Goal: Task Accomplishment & Management: Manage account settings

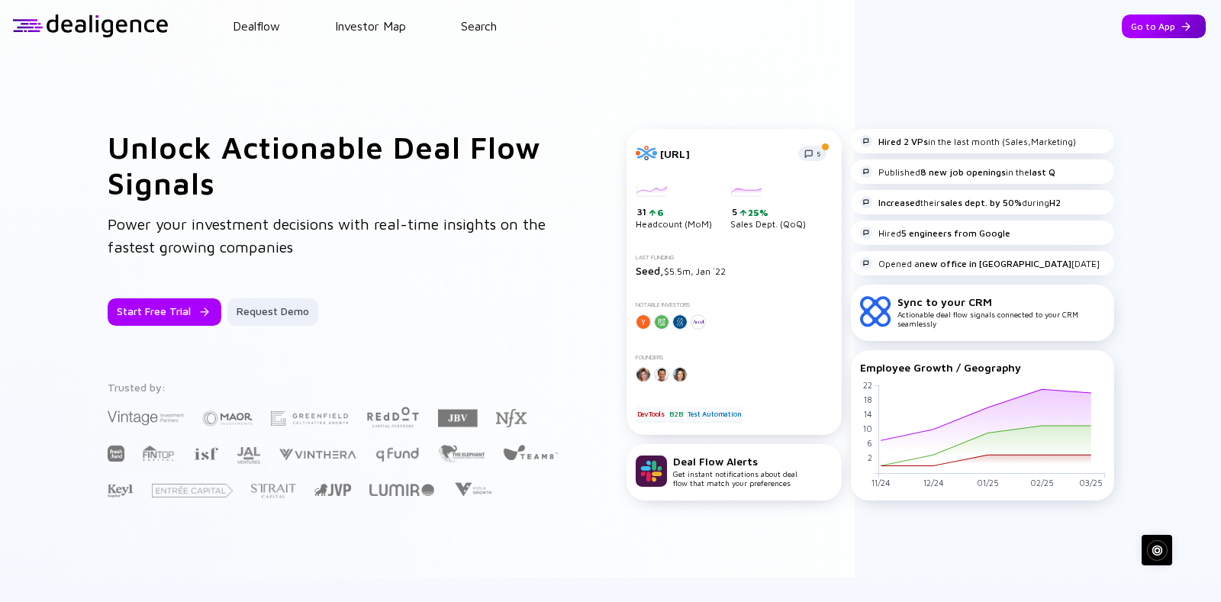
click at [1122, 25] on div "Go to App" at bounding box center [1164, 27] width 84 height 24
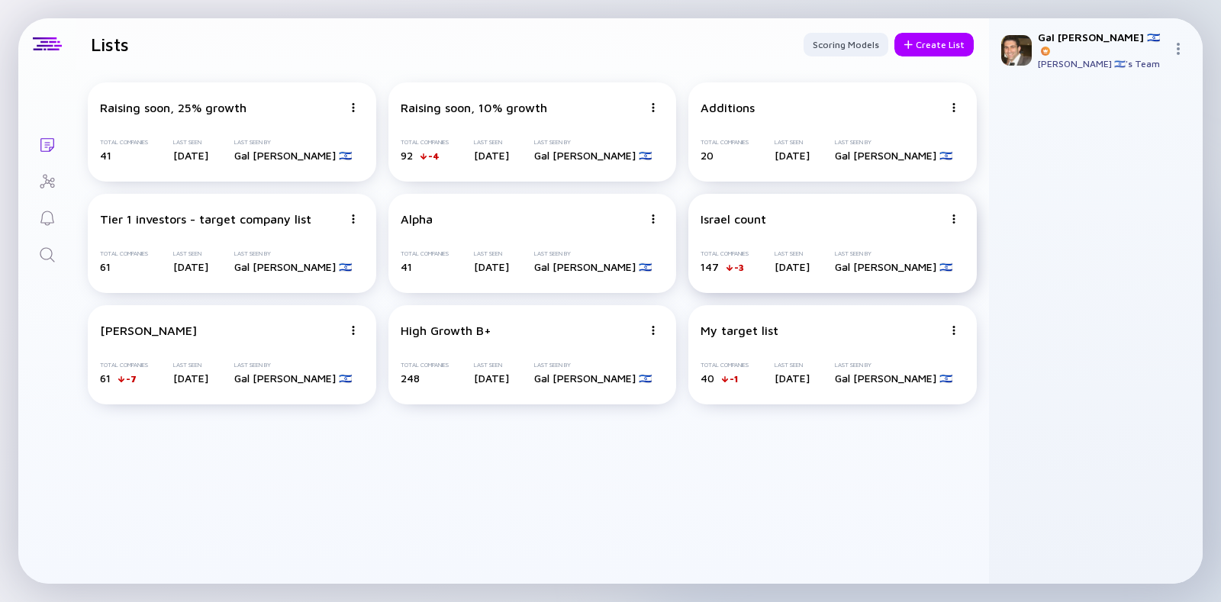
drag, startPoint x: 806, startPoint y: 334, endPoint x: 851, endPoint y: 307, distance: 52.4
click at [752, 266] on div "Raising soon, 25% growth Total Companies 41 Last Seen [DATE] Last Seen By Gal […" at bounding box center [533, 243] width 914 height 347
click at [873, 361] on div "My target list Total Companies 40 -1 Last Seen [DATE] Last Seen By [PERSON_NAME…" at bounding box center [832, 354] width 289 height 99
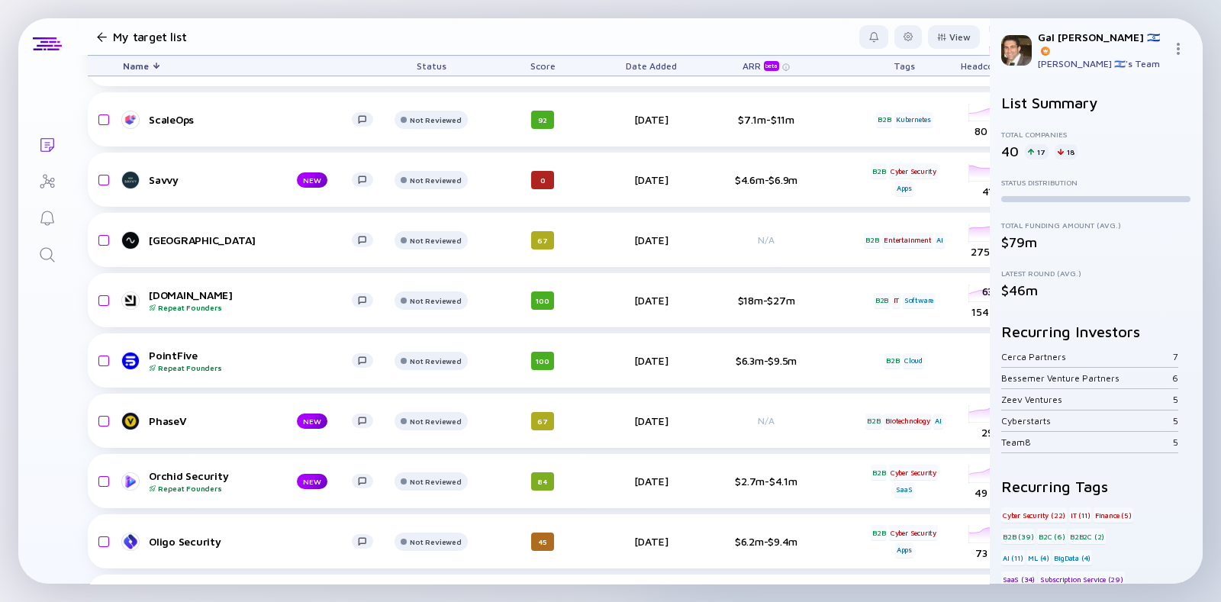
scroll to position [762, 0]
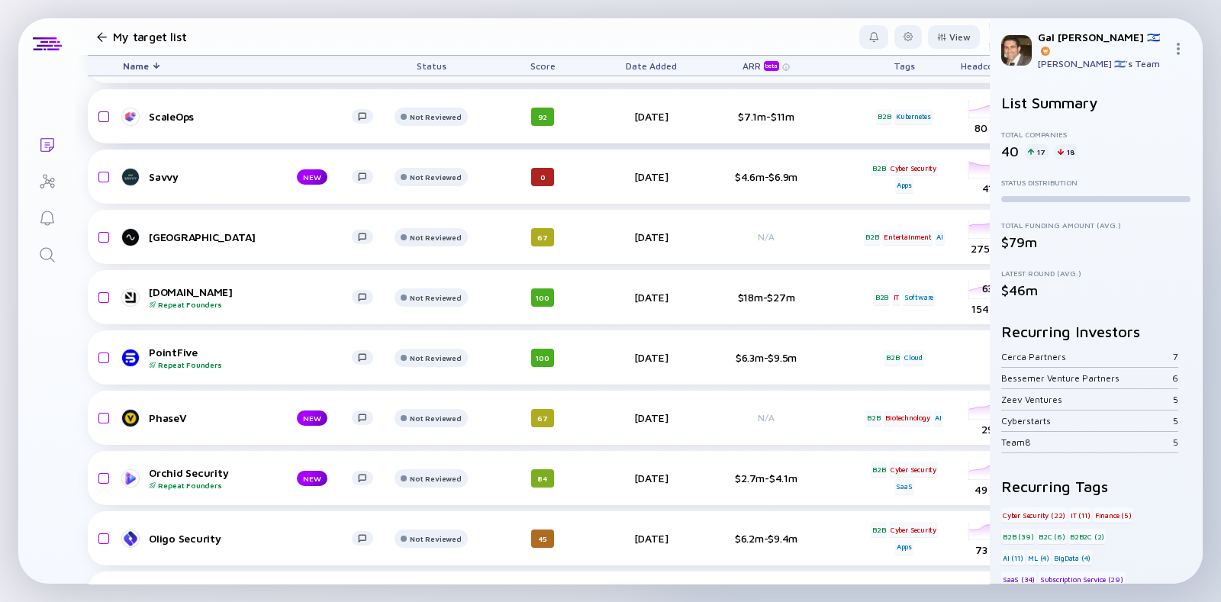
click at [103, 117] on input "checkbox" at bounding box center [101, 116] width 18 height 35
click at [938, 42] on div "Remove from list" at bounding box center [932, 37] width 96 height 24
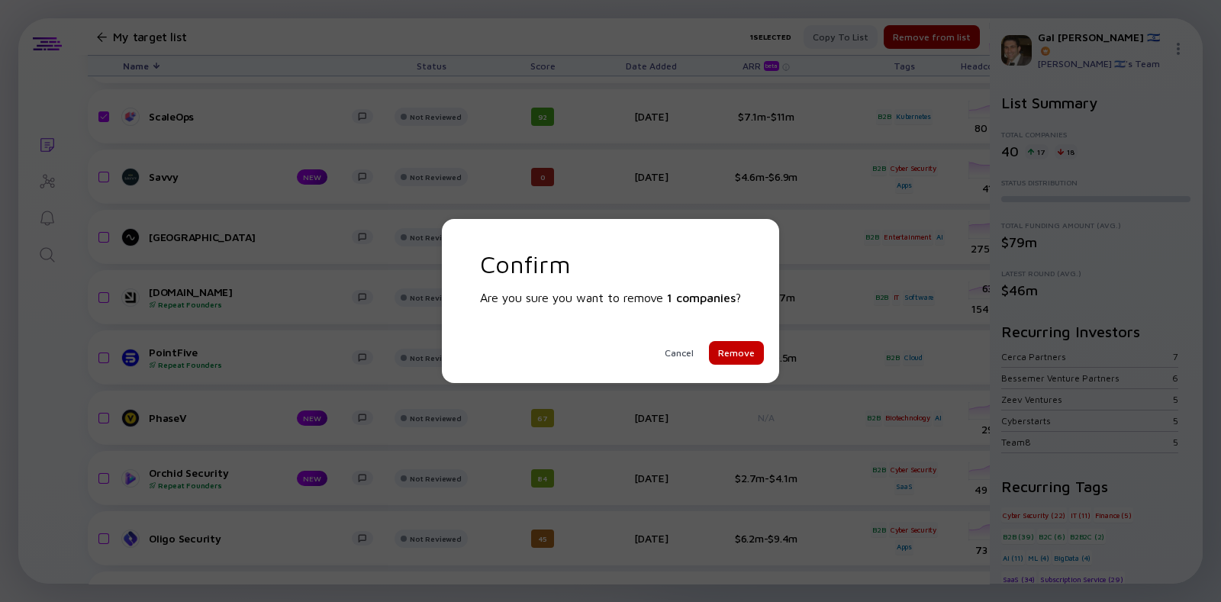
click at [740, 359] on div "Remove" at bounding box center [736, 353] width 55 height 24
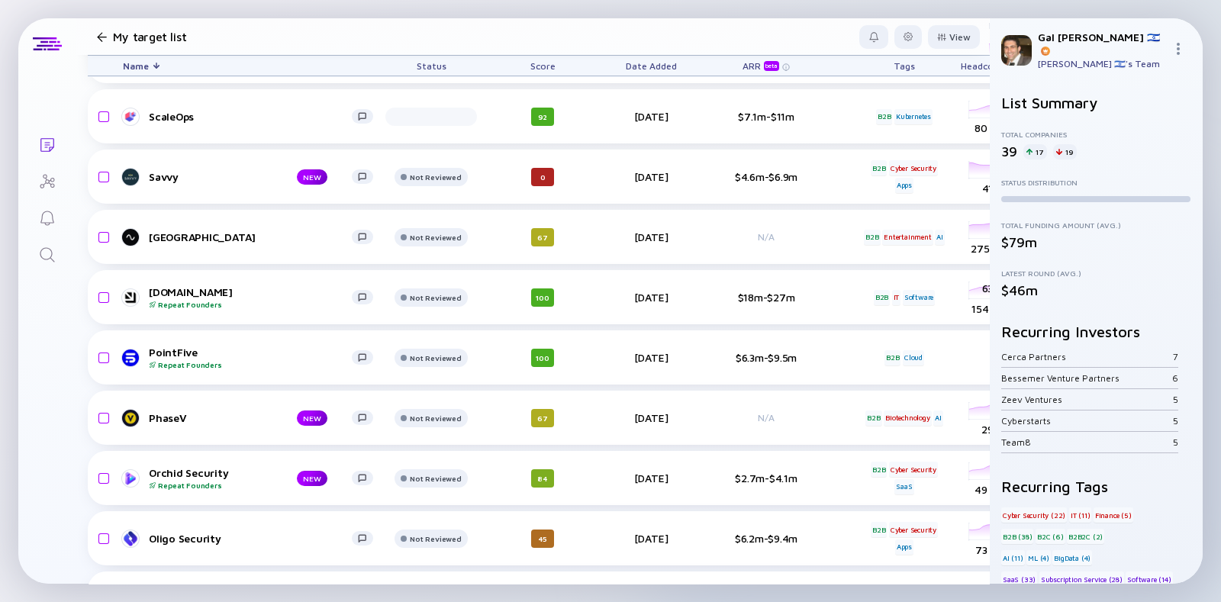
checkbox input "false"
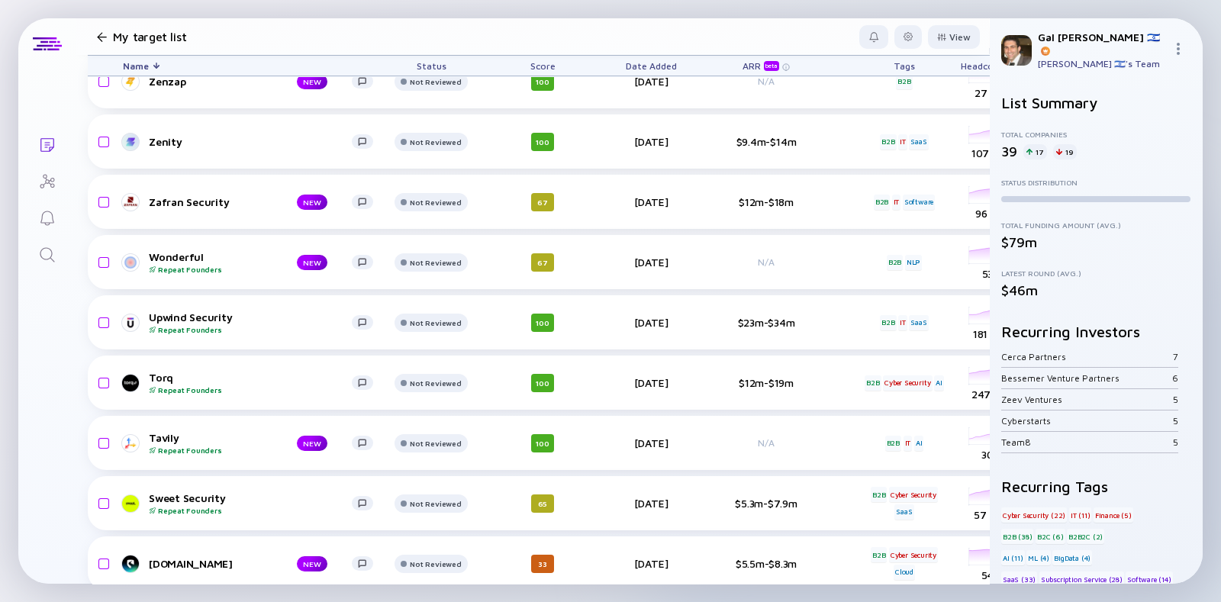
scroll to position [0, 0]
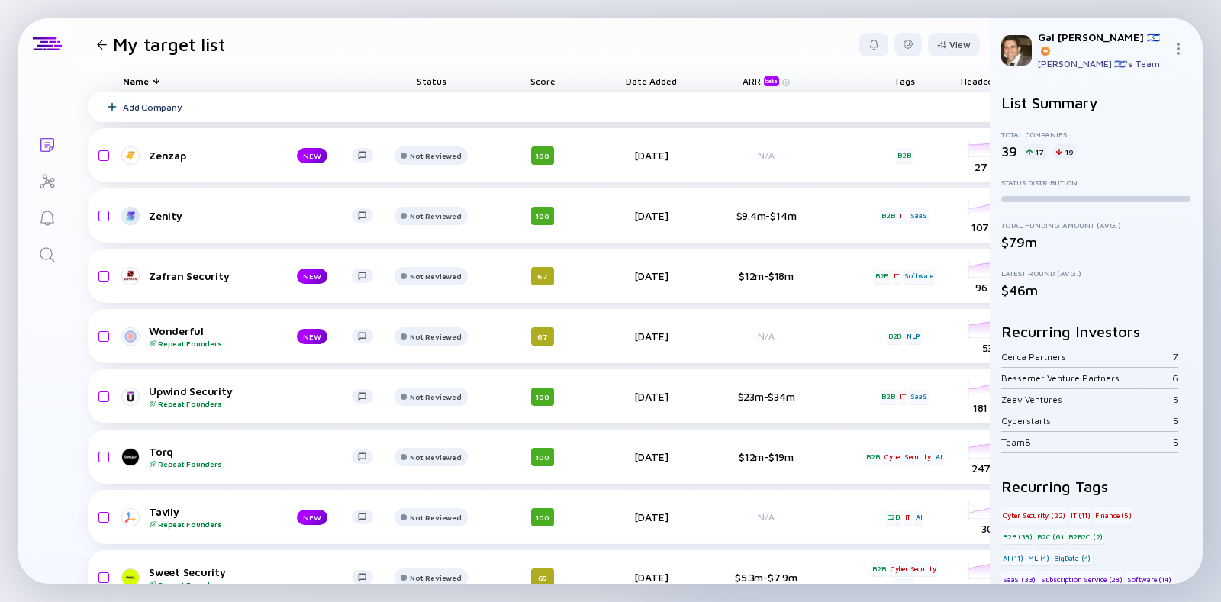
click at [118, 110] on div "Add Company" at bounding box center [136, 107] width 89 height 11
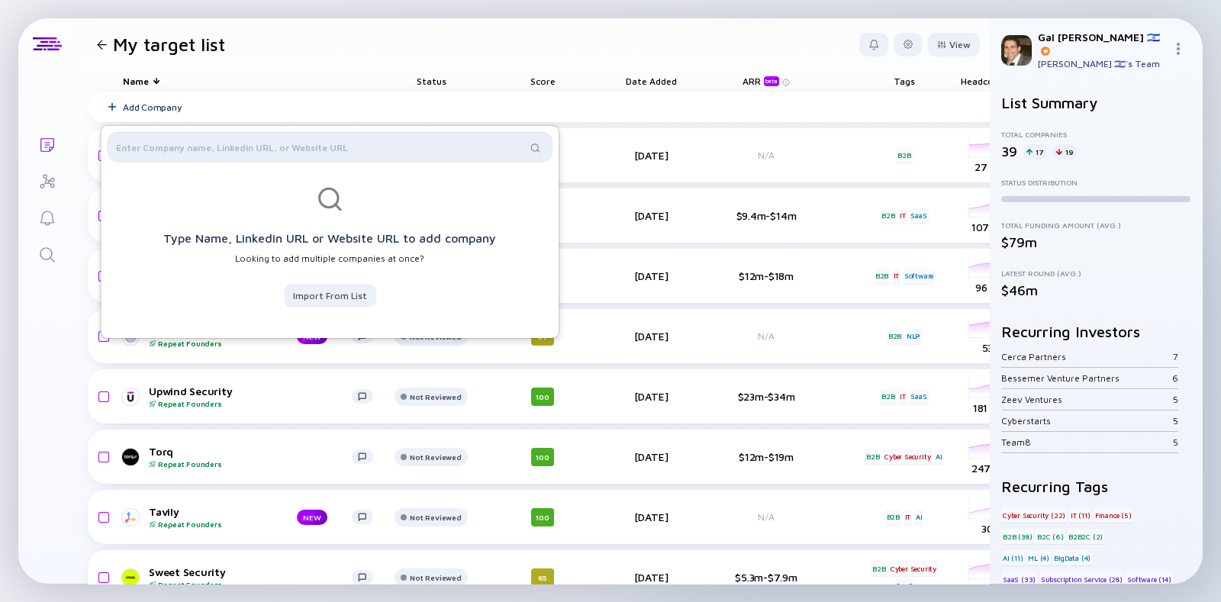
click at [225, 147] on input "text" at bounding box center [321, 147] width 410 height 15
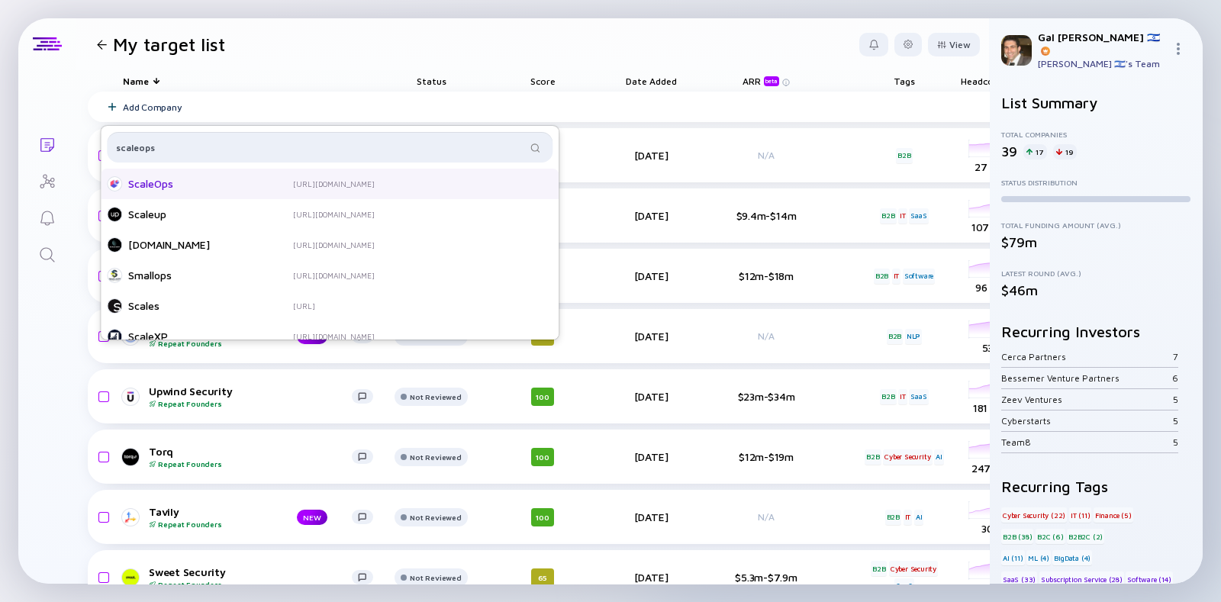
type input "scaleops"
click at [222, 180] on div "ScaleOps" at bounding box center [189, 183] width 122 height 15
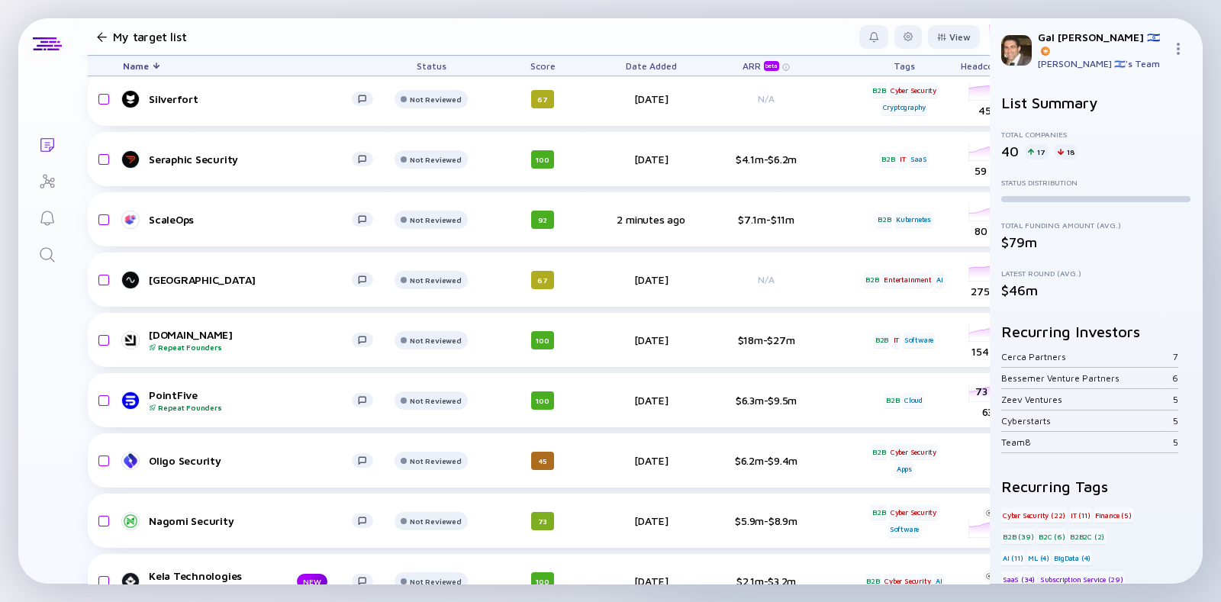
scroll to position [1293, 0]
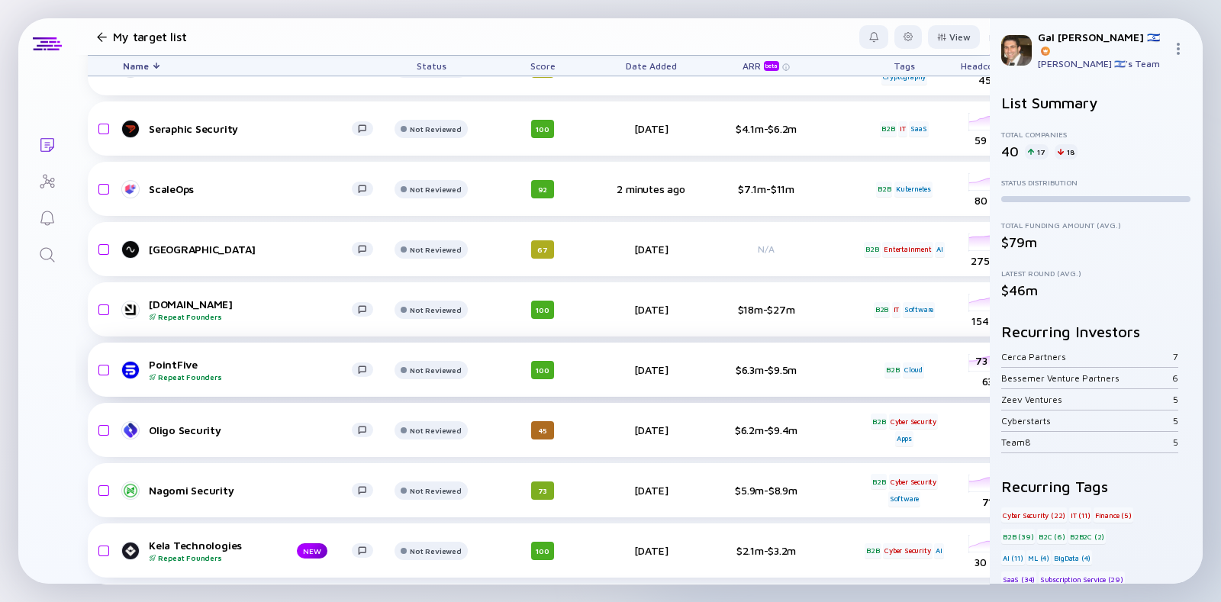
drag, startPoint x: 969, startPoint y: 350, endPoint x: 967, endPoint y: 364, distance: 14.7
click at [967, 364] on div "headcount-pointfive 63 Headcount" at bounding box center [989, 370] width 85 height 43
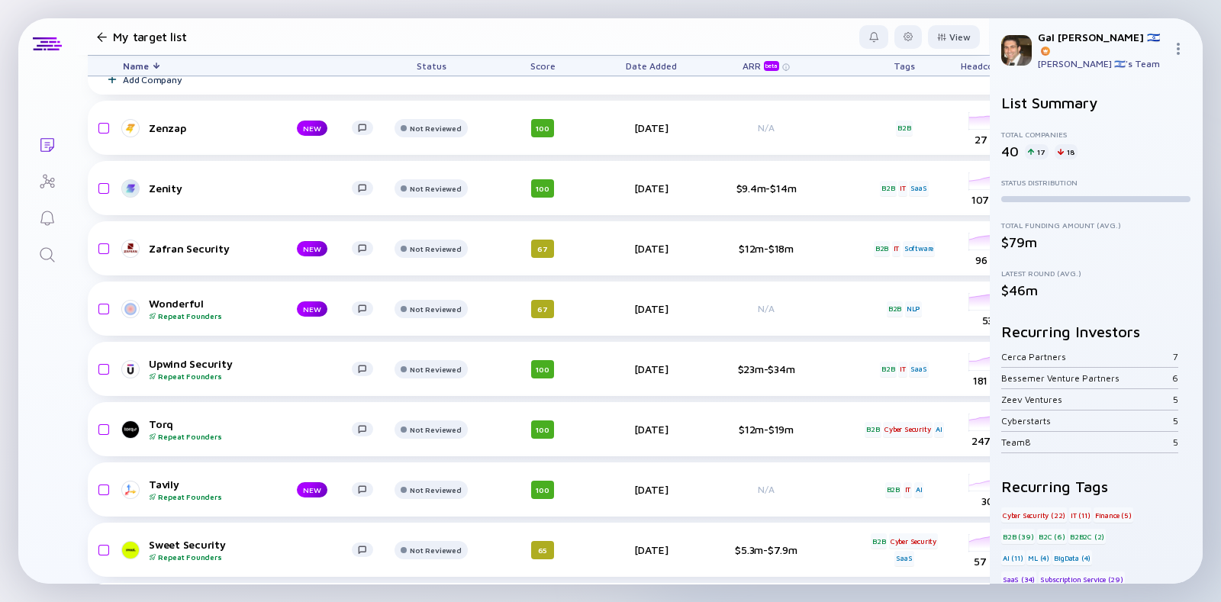
scroll to position [0, 0]
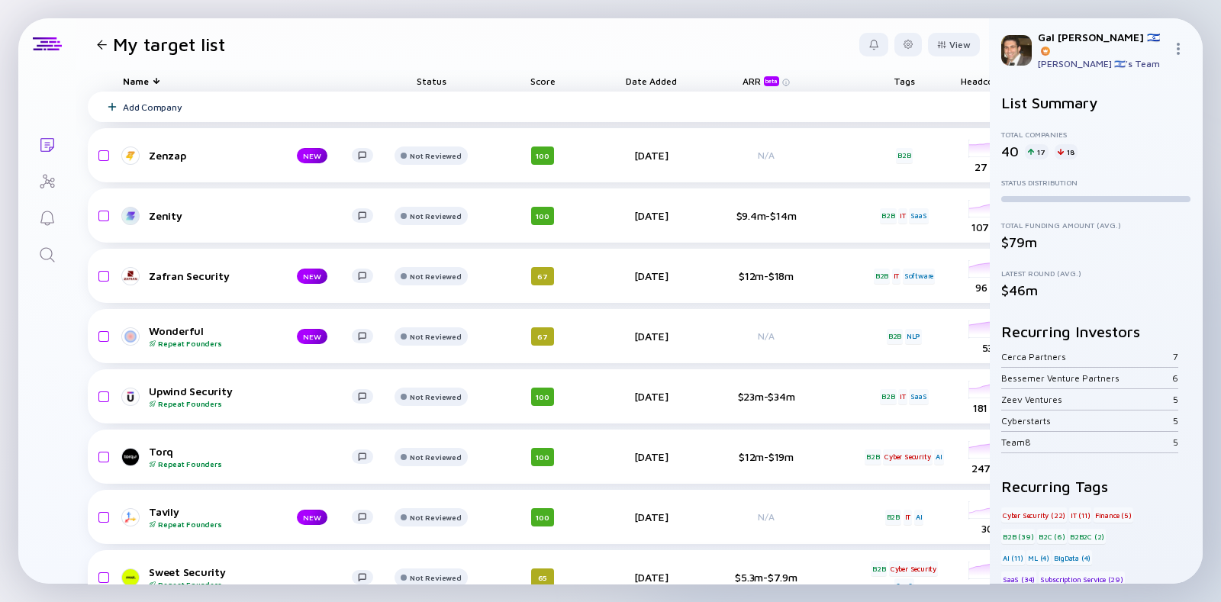
click at [172, 107] on div "Add Company" at bounding box center [152, 107] width 59 height 11
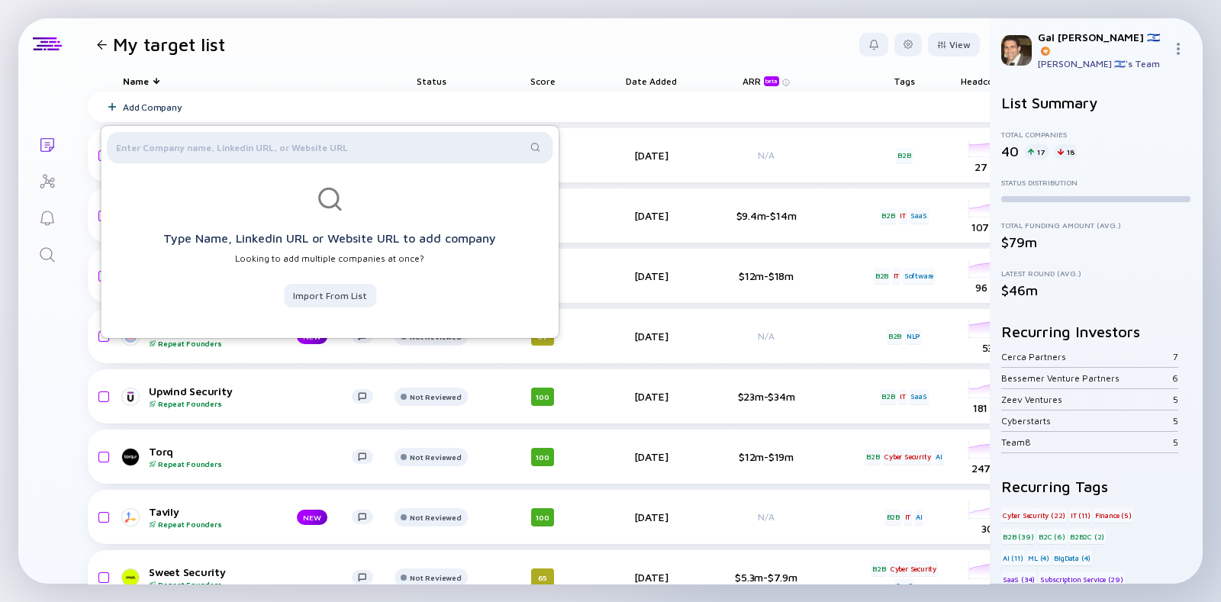
click at [178, 136] on div at bounding box center [330, 147] width 446 height 31
click at [179, 143] on input "text" at bounding box center [321, 147] width 410 height 15
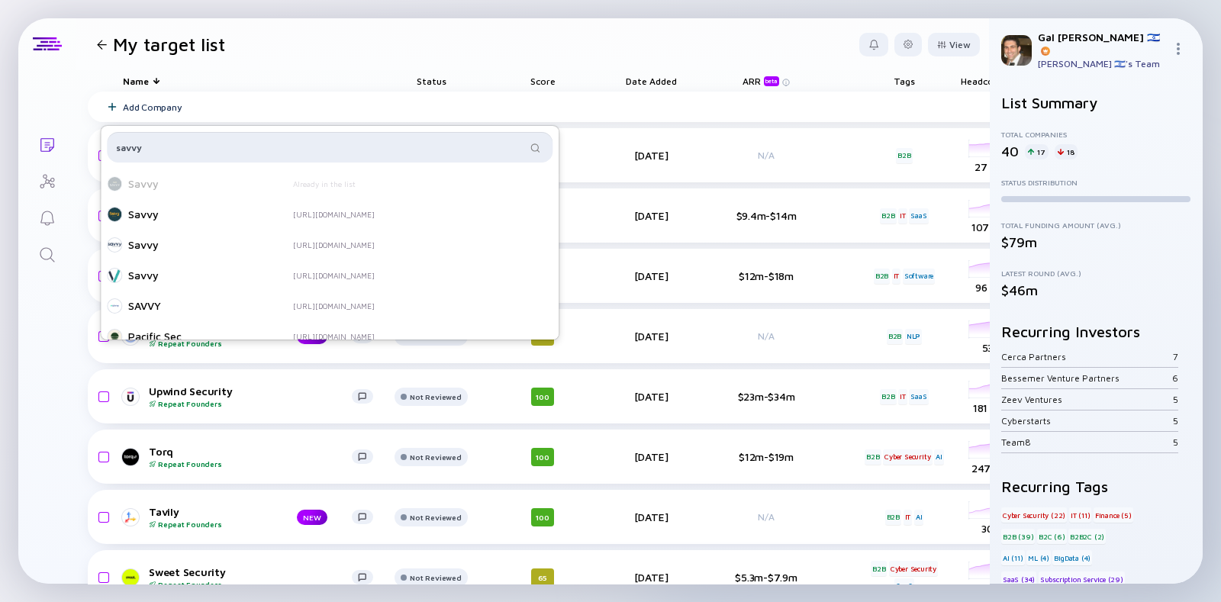
type input "savvy"
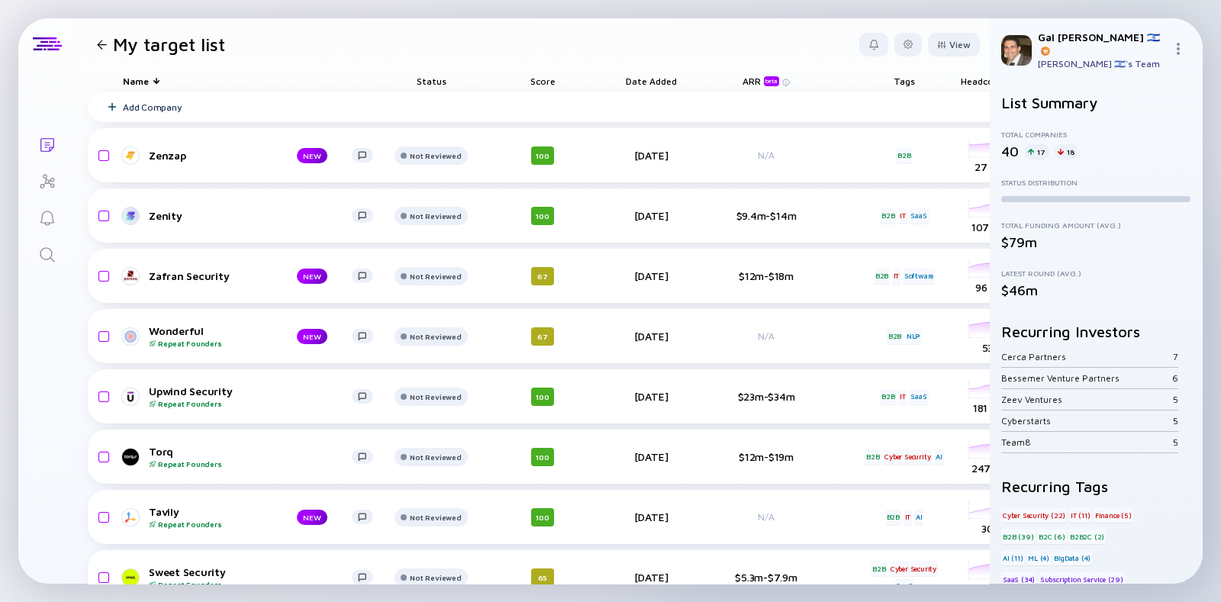
click at [263, 66] on header "My target list View" at bounding box center [533, 44] width 914 height 52
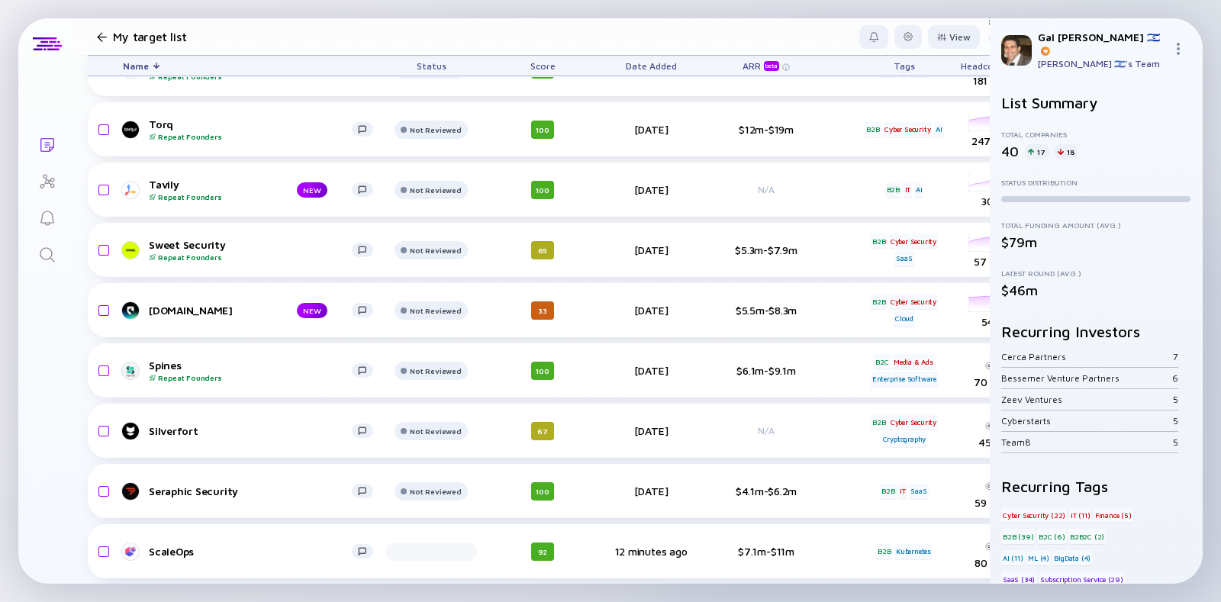
scroll to position [333, 0]
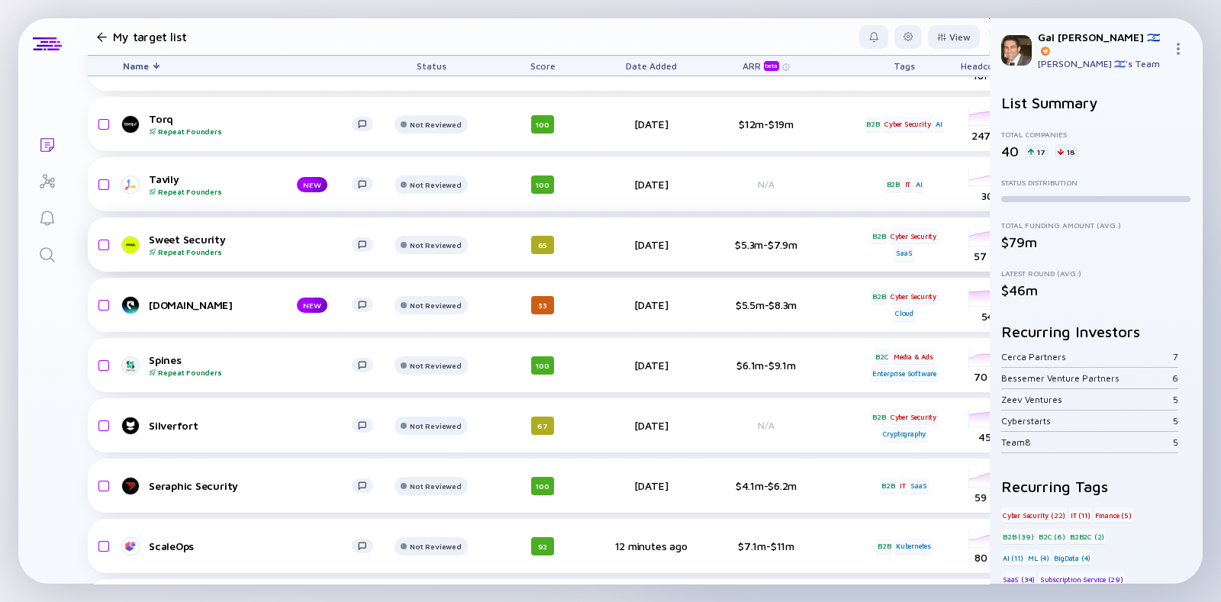
click at [242, 253] on div "Repeat Founders" at bounding box center [250, 251] width 203 height 9
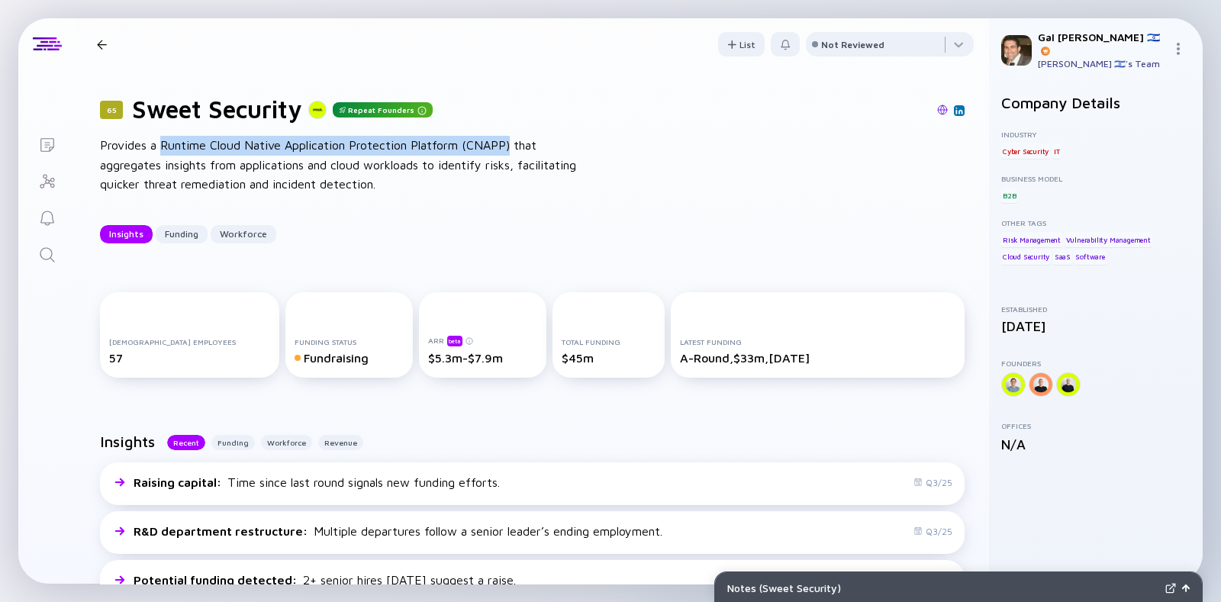
drag, startPoint x: 163, startPoint y: 142, endPoint x: 511, endPoint y: 131, distance: 348.2
click at [511, 133] on div "65 Sweet Security Repeat Founders Provides a Runtime Cloud Native Application P…" at bounding box center [533, 169] width 914 height 198
copy div "Runtime Cloud Native Application Protection Platform (CNAPP)"
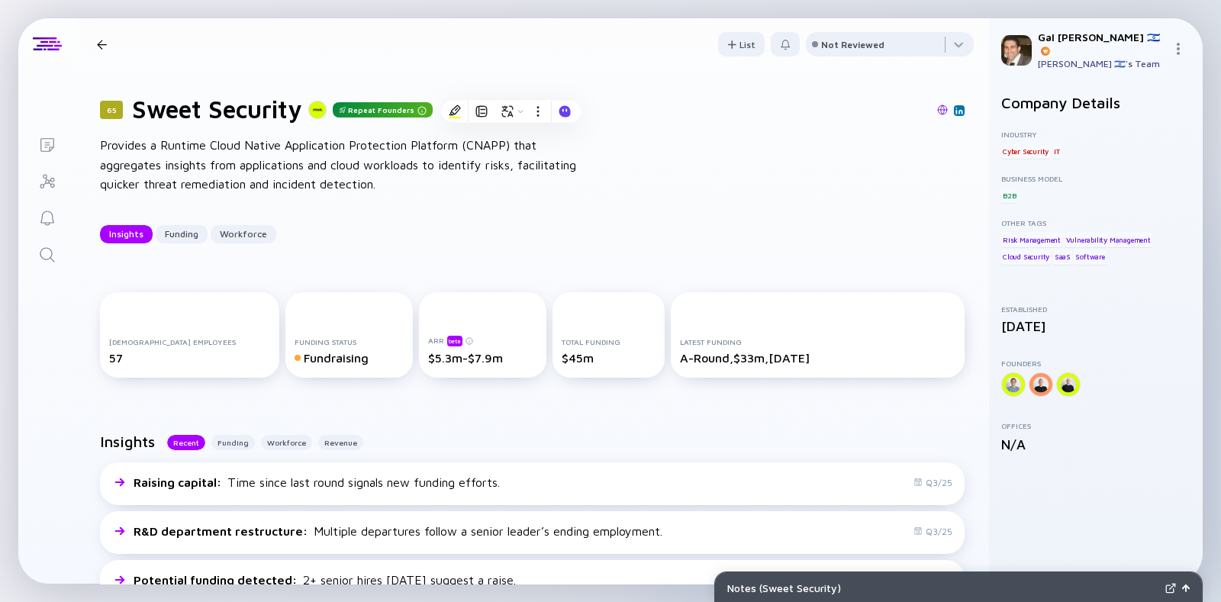
click at [100, 51] on div "65 Sweet Security Repeat Founders Insights Funding Workforce" at bounding box center [301, 44] width 421 height 21
click at [100, 47] on div at bounding box center [102, 45] width 10 height 10
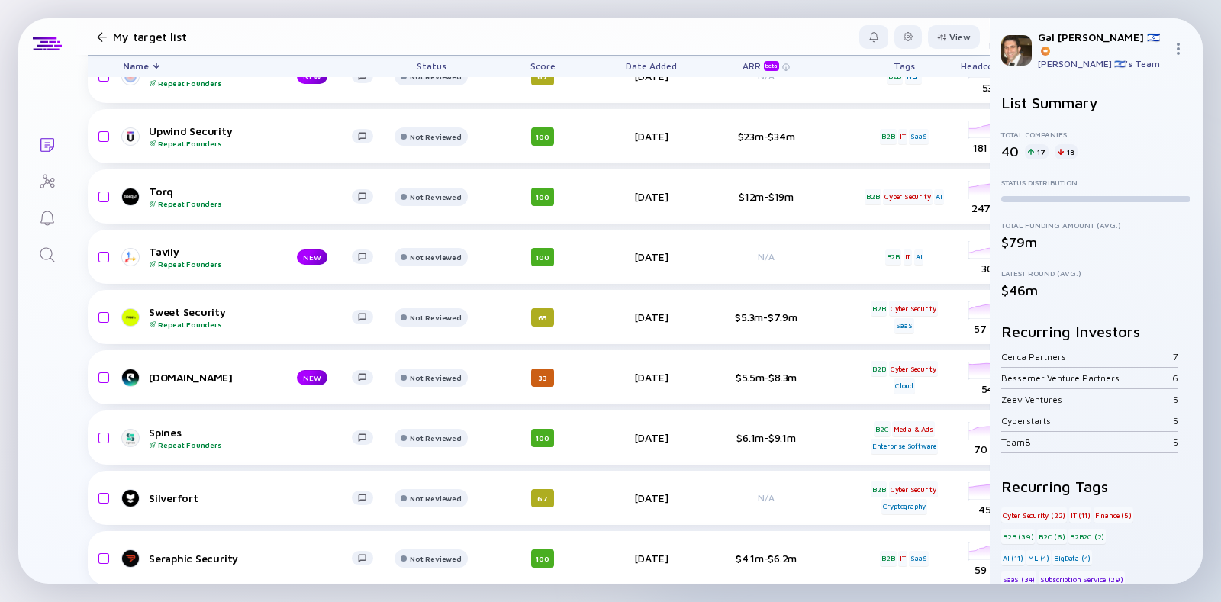
scroll to position [244, 0]
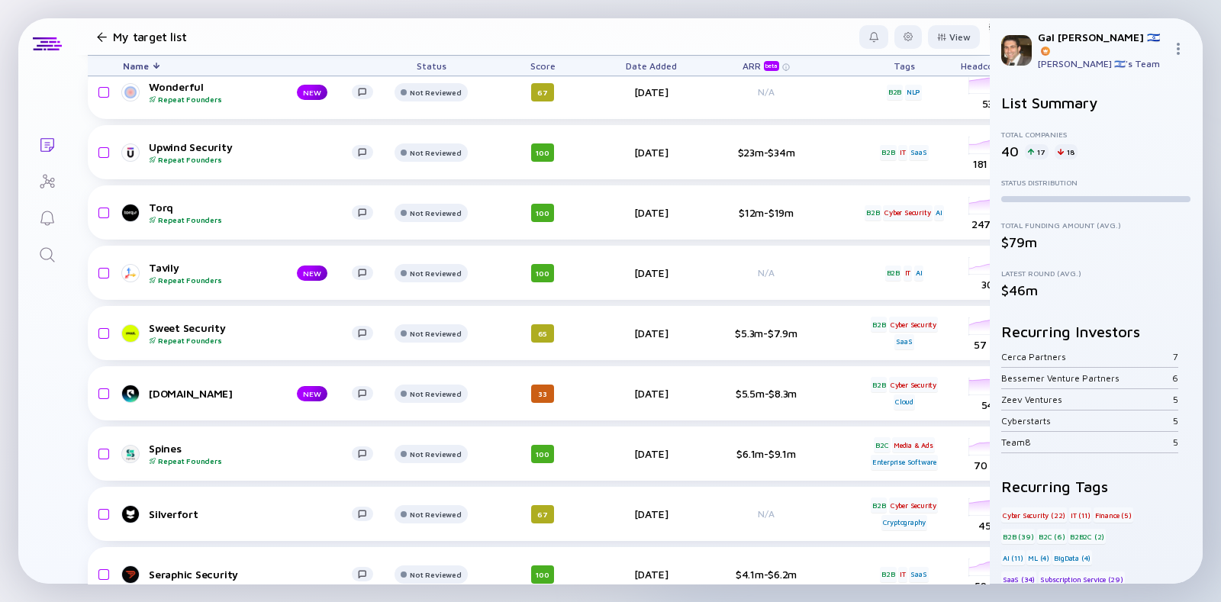
click at [992, 131] on div "List Summary Total Companies 40 17 18 Status Distribution Total Funding Amount …" at bounding box center [1096, 333] width 214 height 502
click at [992, 130] on div "List Summary Total Companies 40 17 18 Status Distribution Total Funding Amount …" at bounding box center [1096, 333] width 214 height 502
drag, startPoint x: 994, startPoint y: 135, endPoint x: 996, endPoint y: 124, distance: 11.7
click at [995, 127] on div "List Summary Total Companies 40 17 18 Status Distribution Total Funding Amount …" at bounding box center [1096, 333] width 214 height 502
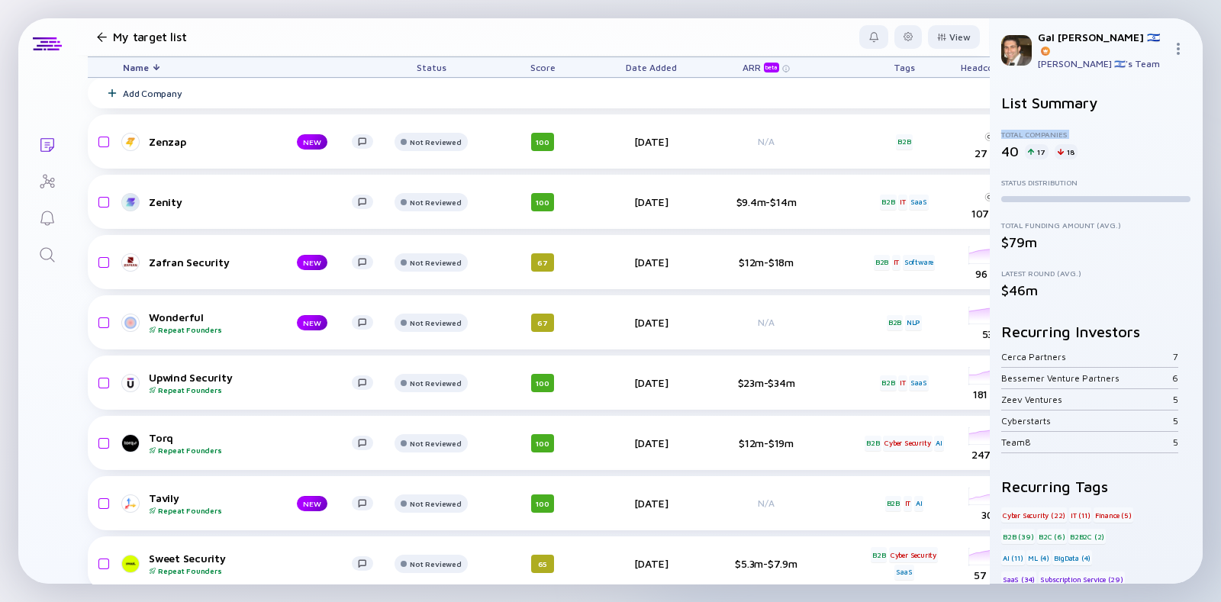
scroll to position [0, 0]
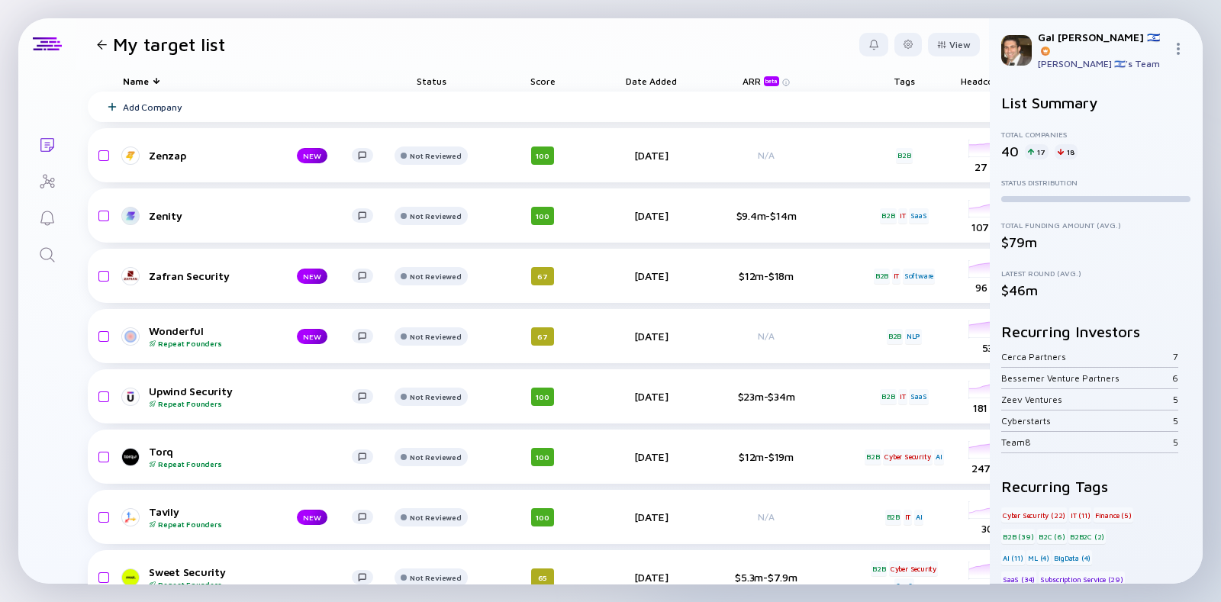
click at [102, 43] on div at bounding box center [102, 45] width 10 height 10
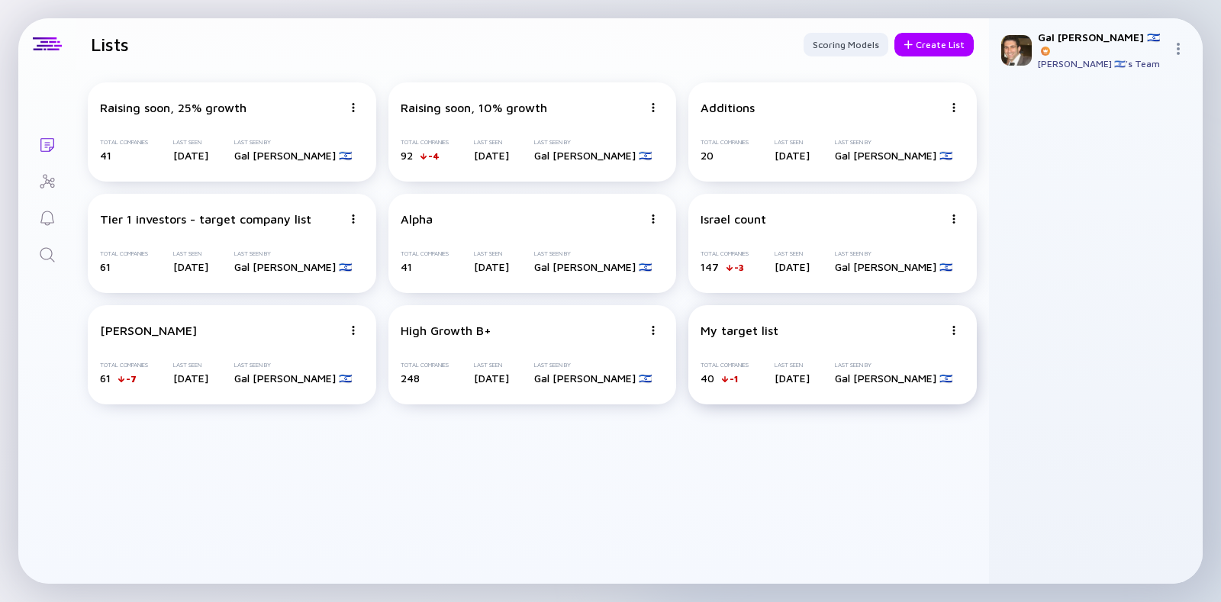
click at [763, 356] on div "My target list Total Companies 40 -1 Last Seen [DATE] Last Seen By [PERSON_NAME…" at bounding box center [832, 354] width 289 height 99
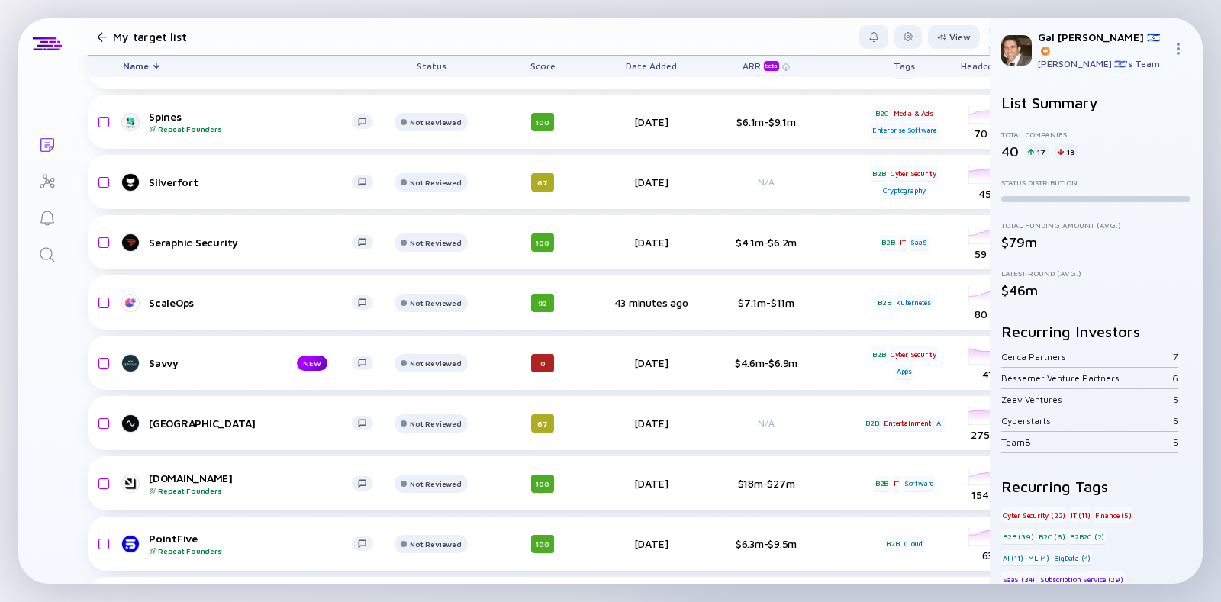
scroll to position [580, 0]
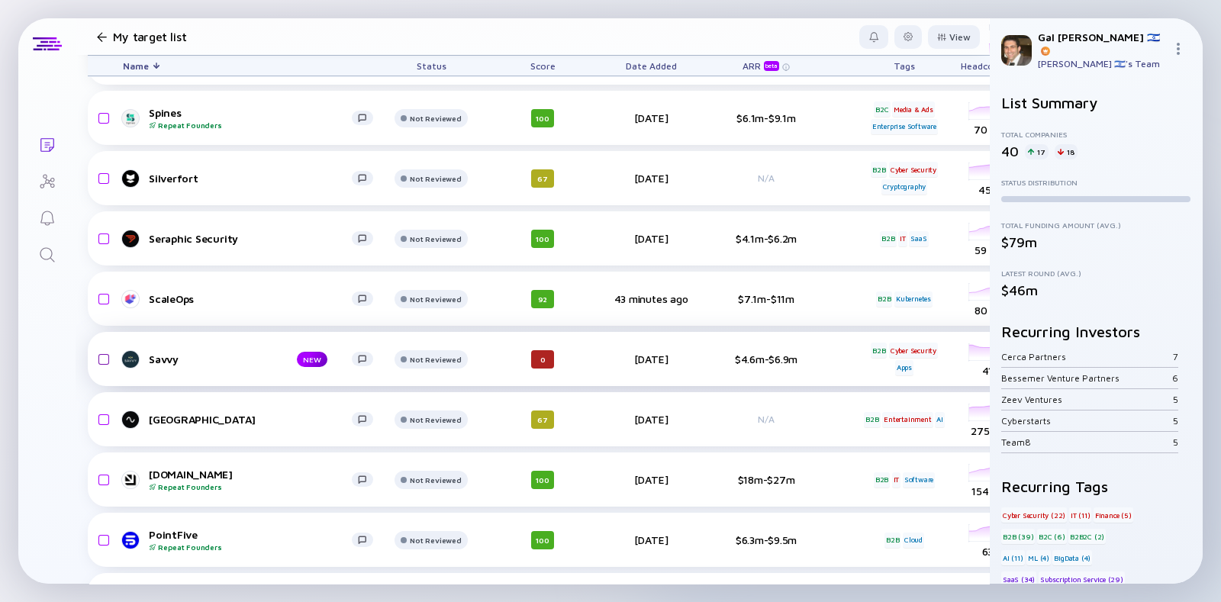
click at [102, 360] on input "checkbox" at bounding box center [101, 359] width 18 height 35
click at [927, 33] on div "Remove from list" at bounding box center [932, 37] width 96 height 24
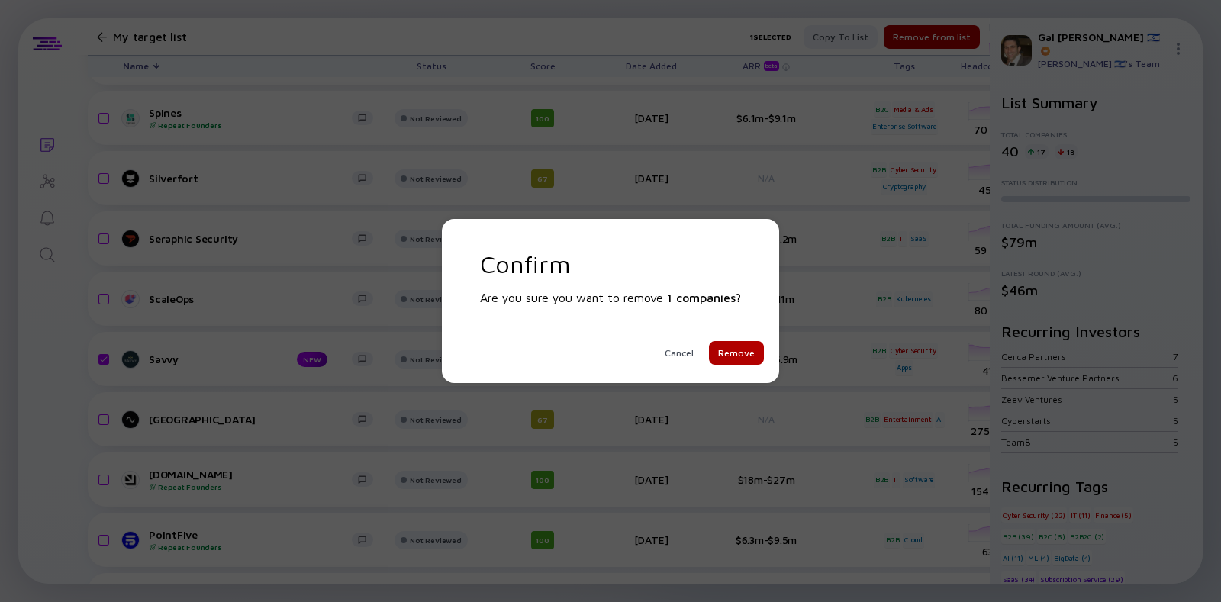
click at [721, 366] on div "Confirm Are you sure you want to remove 1 companies ? Cancel Remove" at bounding box center [610, 301] width 337 height 164
click at [724, 360] on div "Remove" at bounding box center [736, 353] width 55 height 24
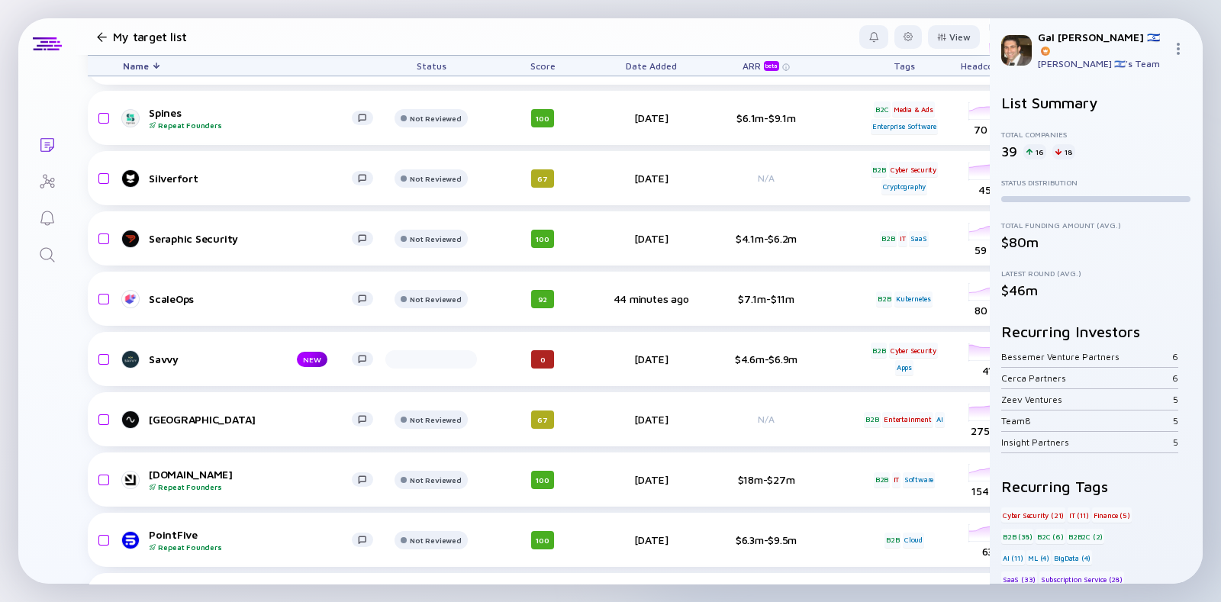
checkbox input "false"
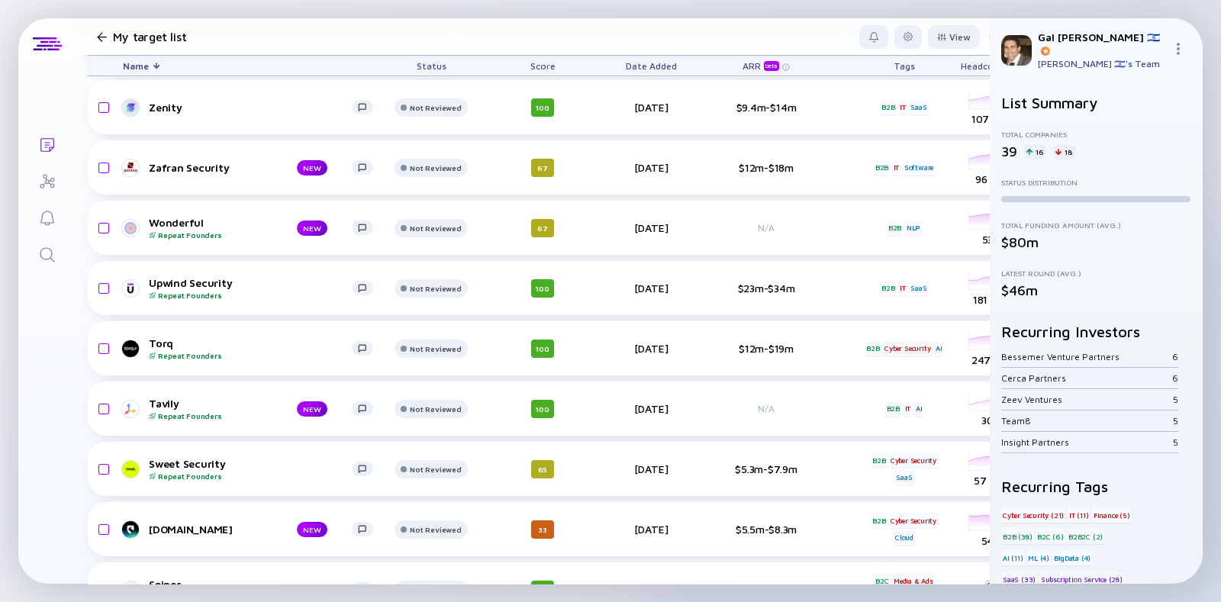
scroll to position [111, 0]
